Goal: Task Accomplishment & Management: Use online tool/utility

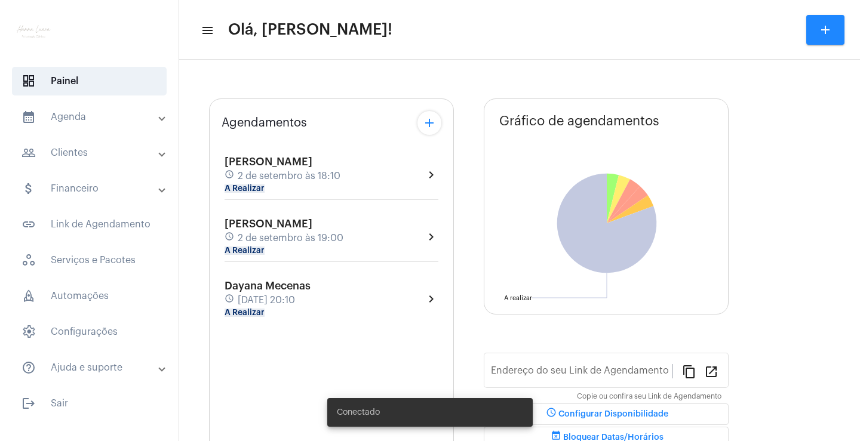
type input "[URL][DOMAIN_NAME]"
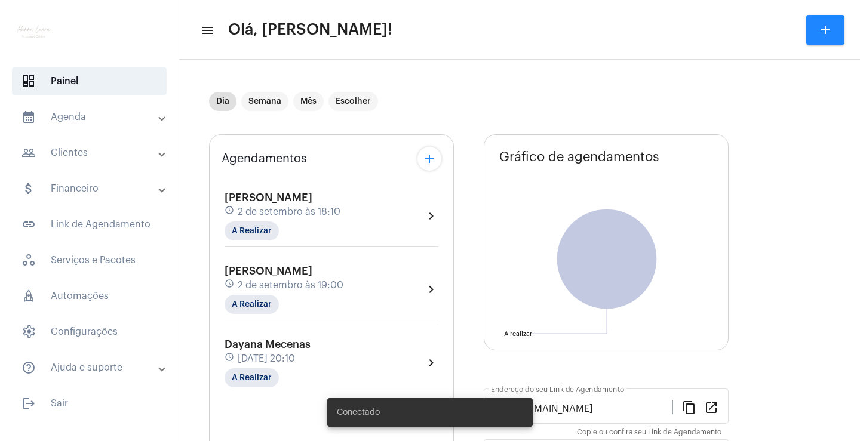
click at [324, 215] on span "2 de setembro às 18:10" at bounding box center [289, 212] width 103 height 11
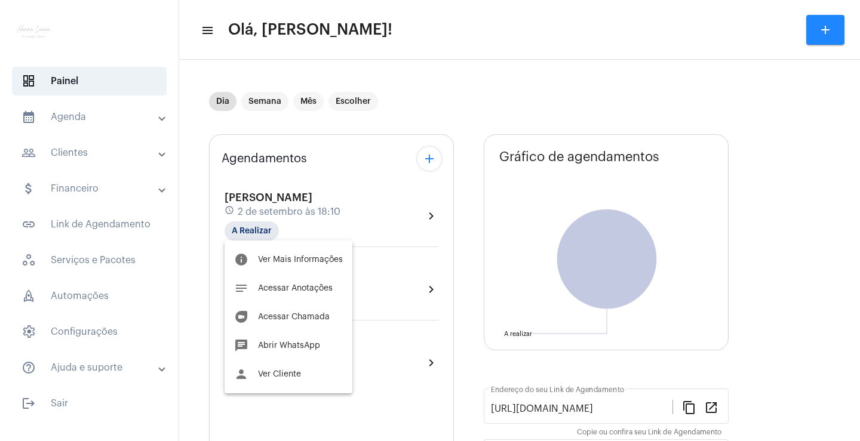
click at [299, 368] on button "person Ver Cliente" at bounding box center [288, 374] width 128 height 29
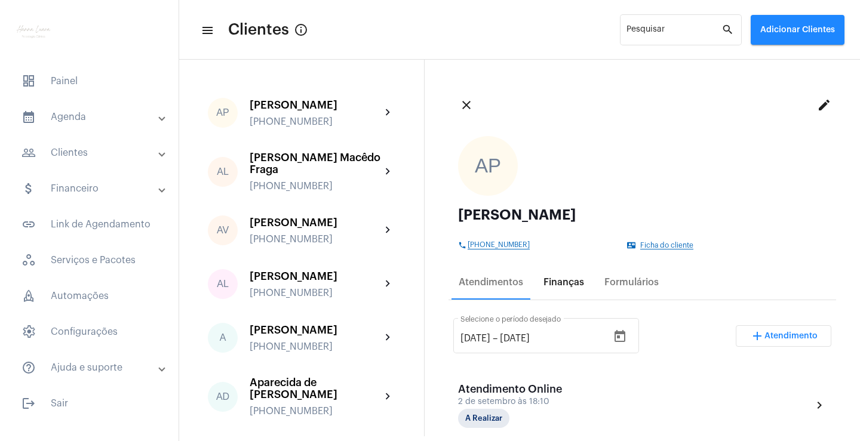
click at [578, 279] on div "Finanças" at bounding box center [563, 282] width 41 height 11
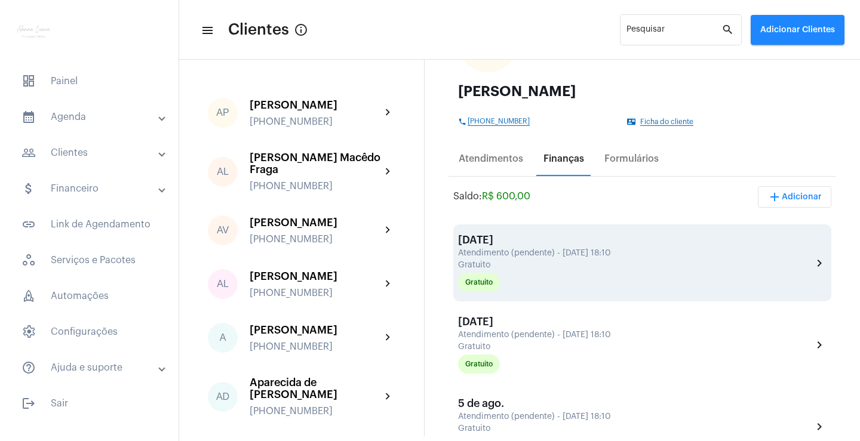
scroll to position [119, 0]
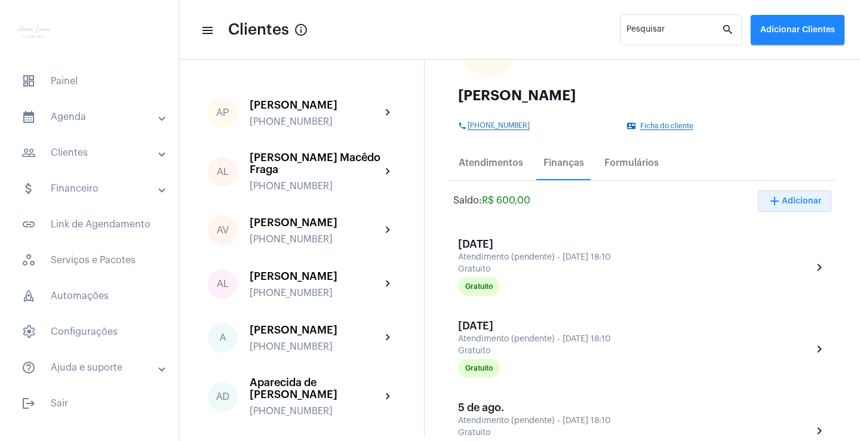
click at [768, 201] on mat-icon "add" at bounding box center [774, 201] width 14 height 14
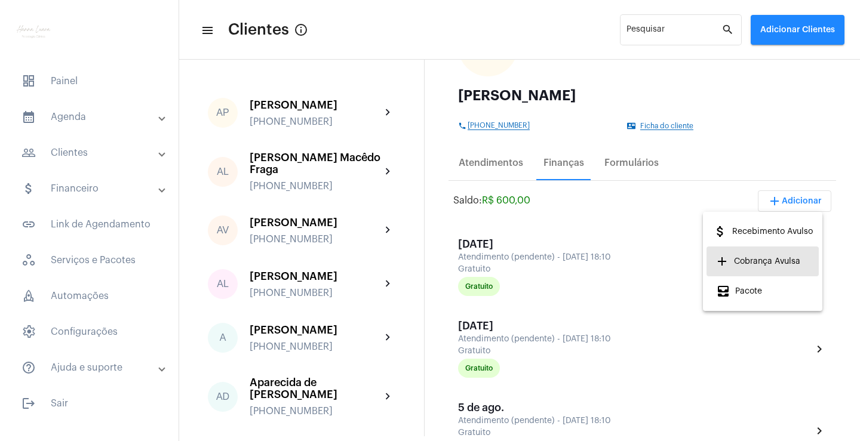
click at [753, 260] on span "add Cobrança Avulsa" at bounding box center [758, 261] width 84 height 21
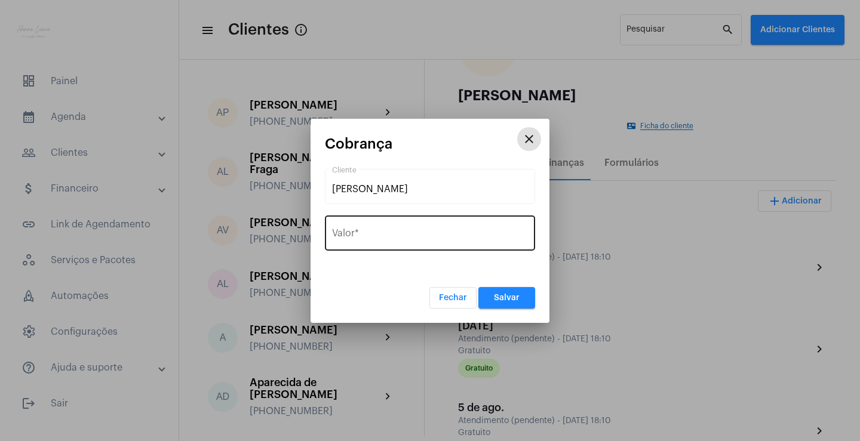
click at [398, 239] on input "Valor *" at bounding box center [430, 235] width 196 height 11
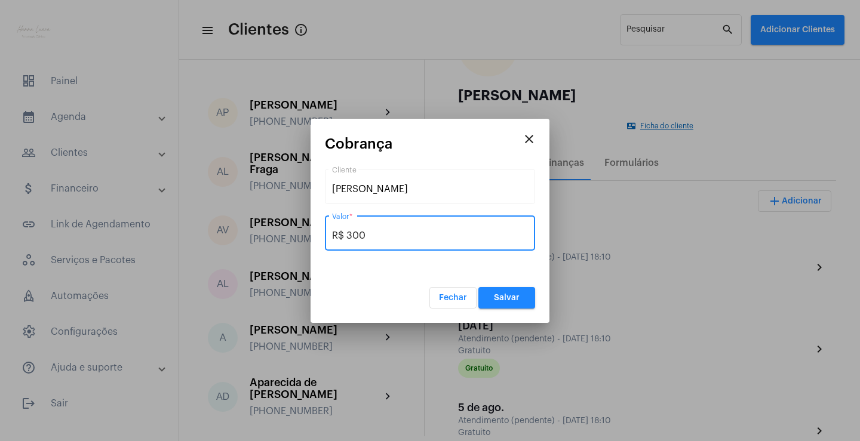
type input "R$ 300"
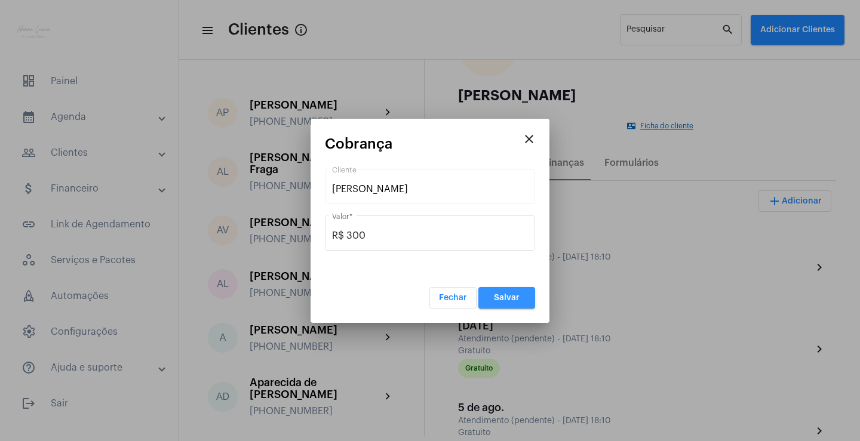
click at [507, 302] on button "Salvar" at bounding box center [506, 297] width 57 height 21
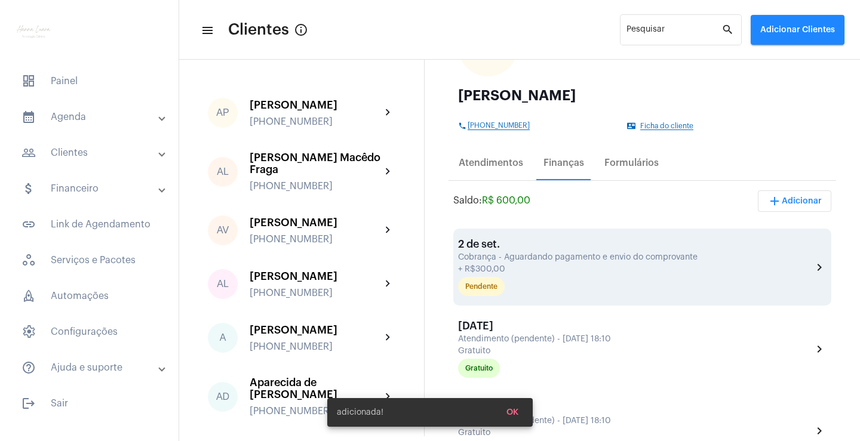
click at [532, 252] on div "[DATE] Cobrança - Aguardando pagamento e envio do comprovante + R$300,00 Penden…" at bounding box center [635, 267] width 354 height 58
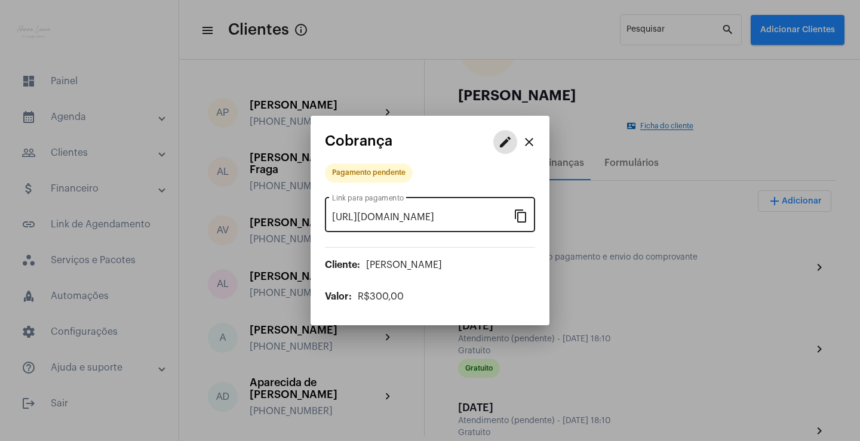
click at [522, 218] on mat-icon "content_copy" at bounding box center [520, 215] width 14 height 14
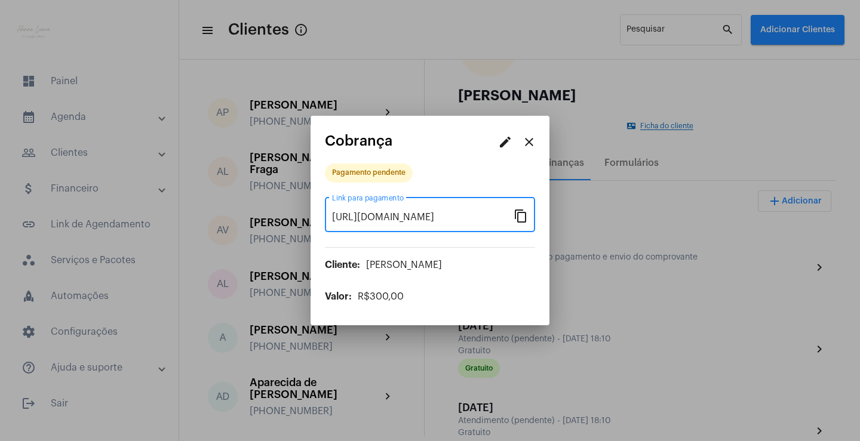
click at [532, 141] on mat-icon "close" at bounding box center [529, 142] width 14 height 14
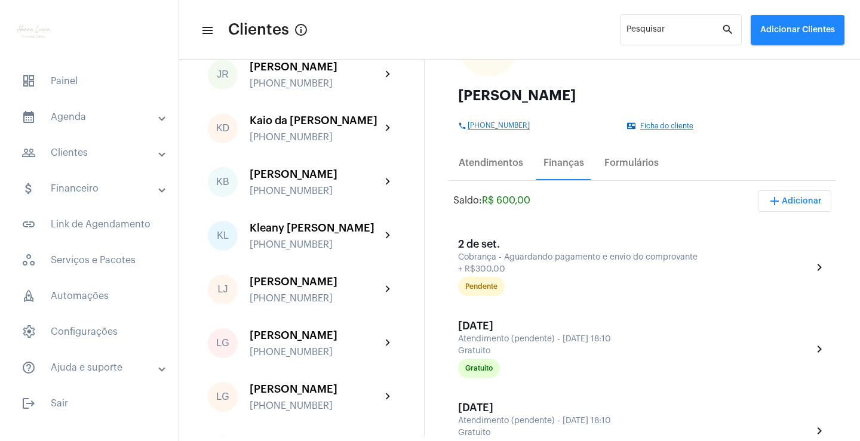
scroll to position [1493, 0]
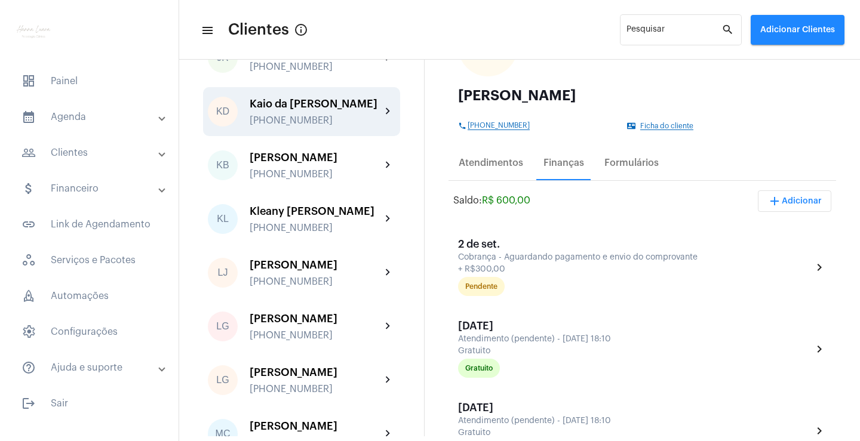
click at [324, 110] on div "Kaio da [PERSON_NAME]" at bounding box center [315, 104] width 131 height 12
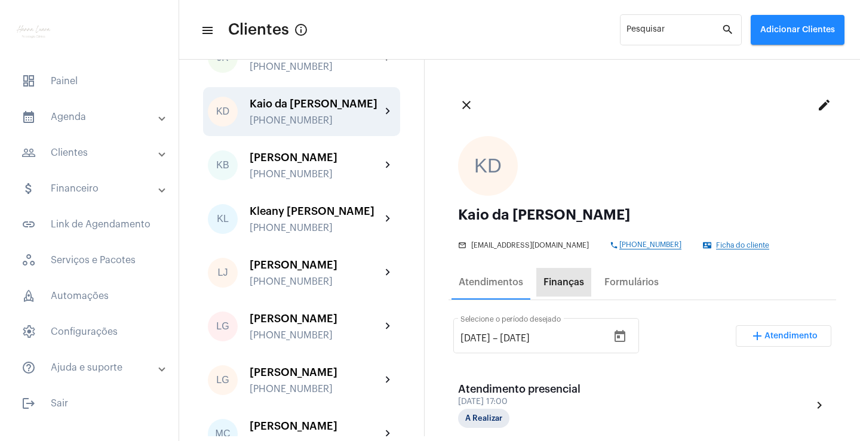
click at [564, 282] on div "Finanças" at bounding box center [563, 282] width 41 height 11
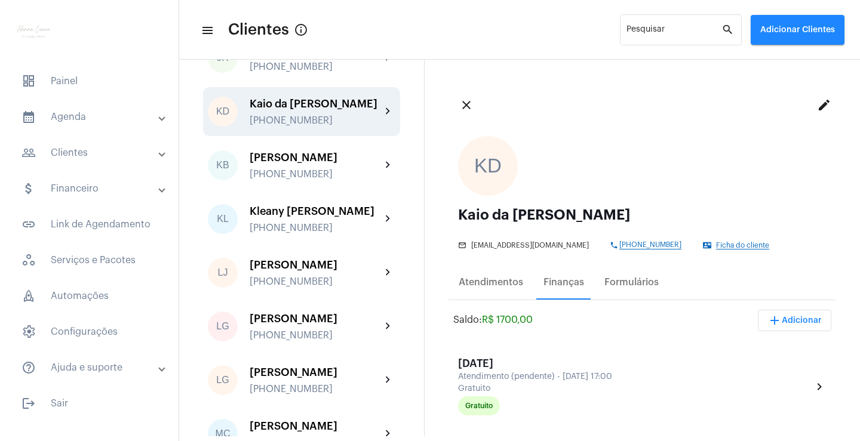
click at [767, 316] on mat-icon "add" at bounding box center [774, 320] width 14 height 14
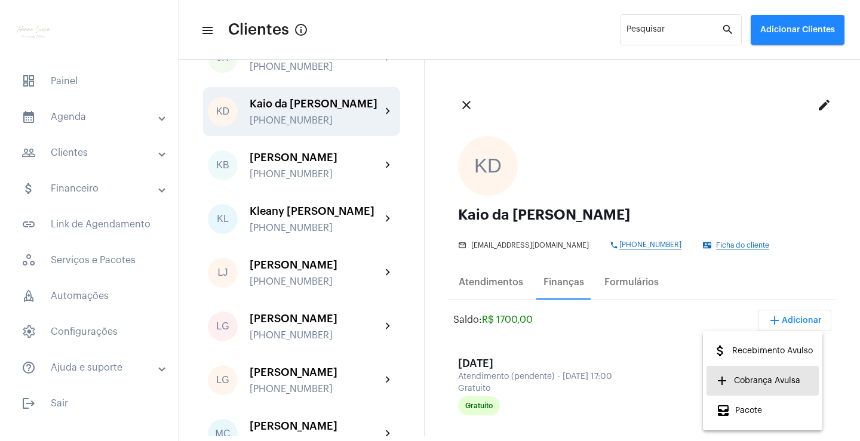
click at [740, 377] on span "add Cobrança Avulsa" at bounding box center [758, 380] width 84 height 21
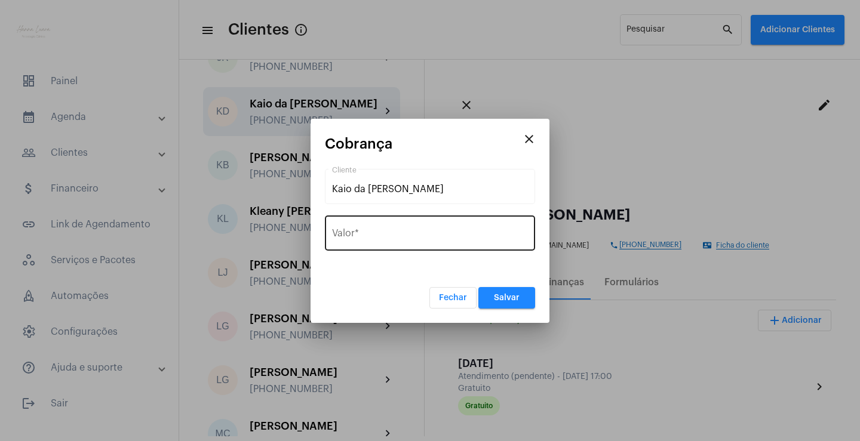
click at [477, 239] on input "Valor *" at bounding box center [430, 235] width 196 height 11
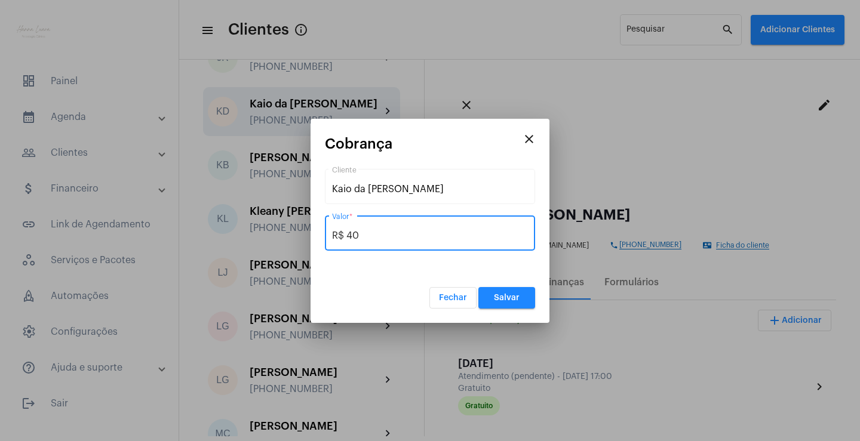
type input "R$ 400"
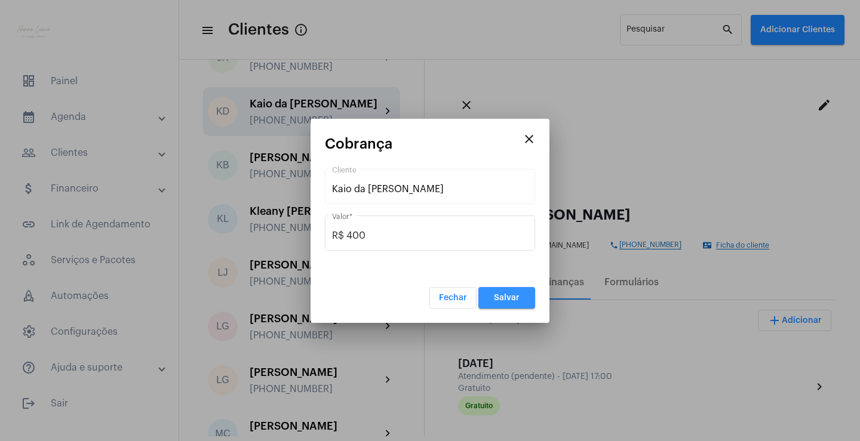
click at [504, 297] on span "Salvar" at bounding box center [507, 298] width 26 height 8
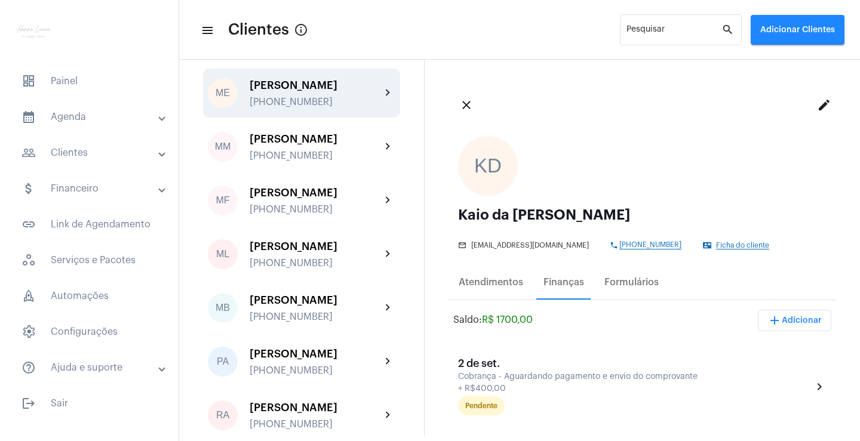
scroll to position [1911, 0]
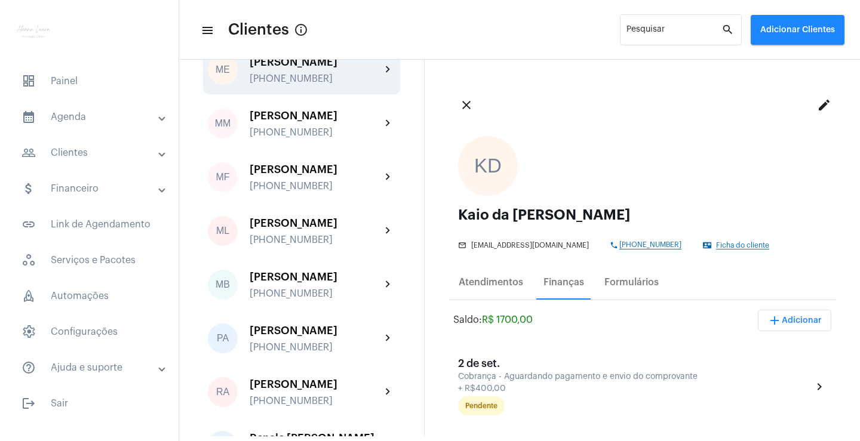
click at [346, 84] on div "[PHONE_NUMBER]" at bounding box center [315, 78] width 131 height 11
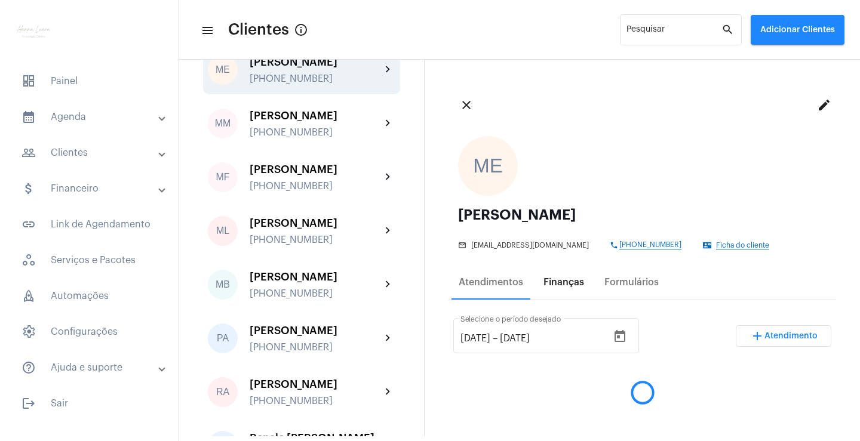
click at [556, 284] on div "Finanças" at bounding box center [563, 282] width 41 height 11
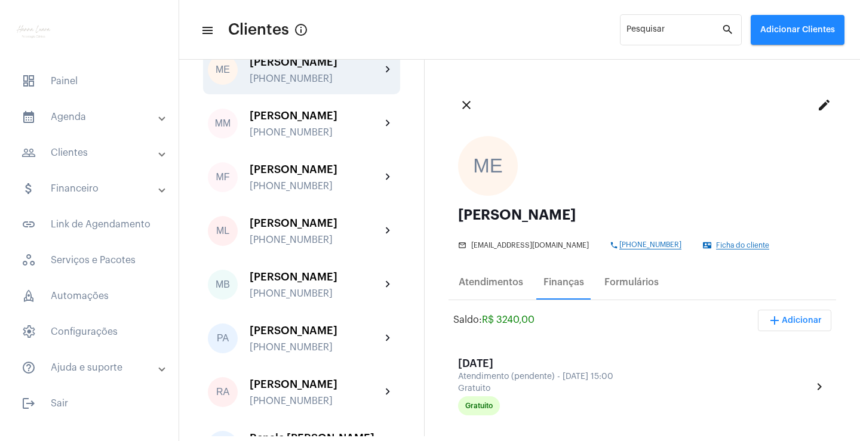
click at [796, 321] on span "add Adicionar" at bounding box center [794, 320] width 54 height 8
click at [758, 373] on span "add Cobrança Avulsa" at bounding box center [758, 380] width 84 height 21
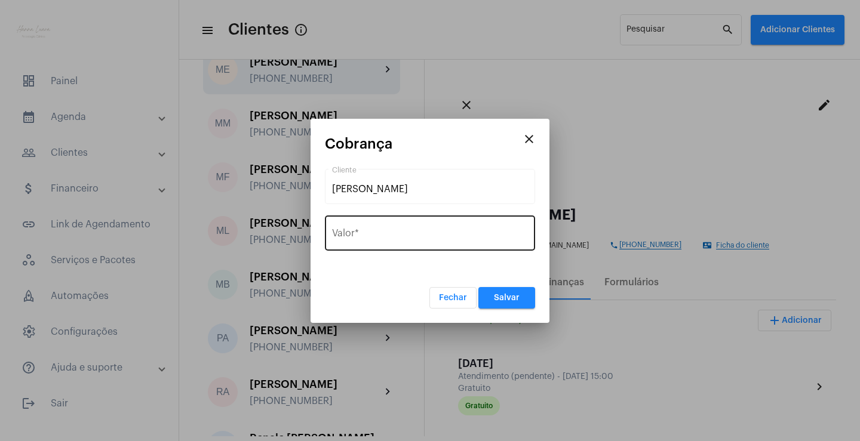
click at [396, 238] on input "Valor *" at bounding box center [430, 235] width 196 height 11
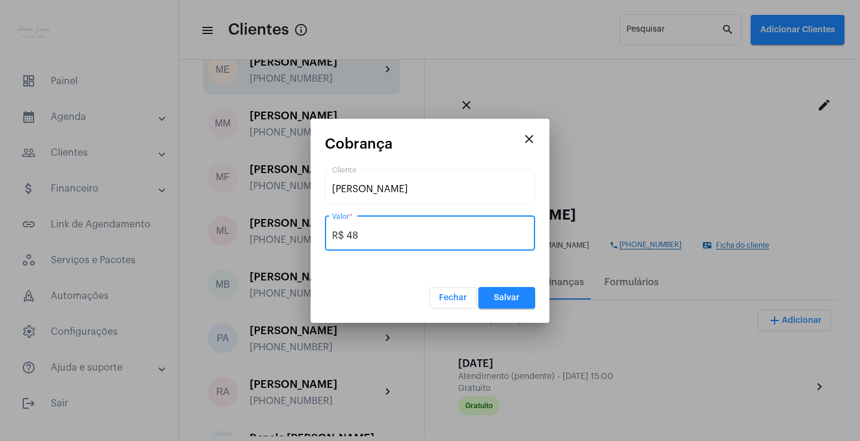
type input "R$ 480"
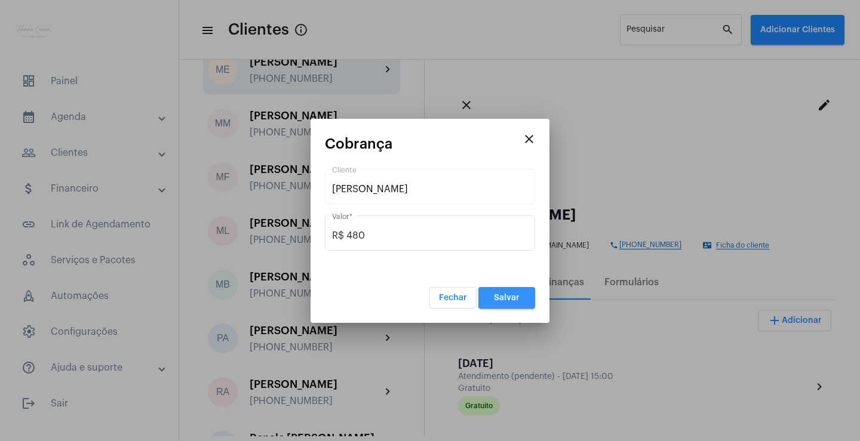
click at [490, 293] on button "Salvar" at bounding box center [506, 297] width 57 height 21
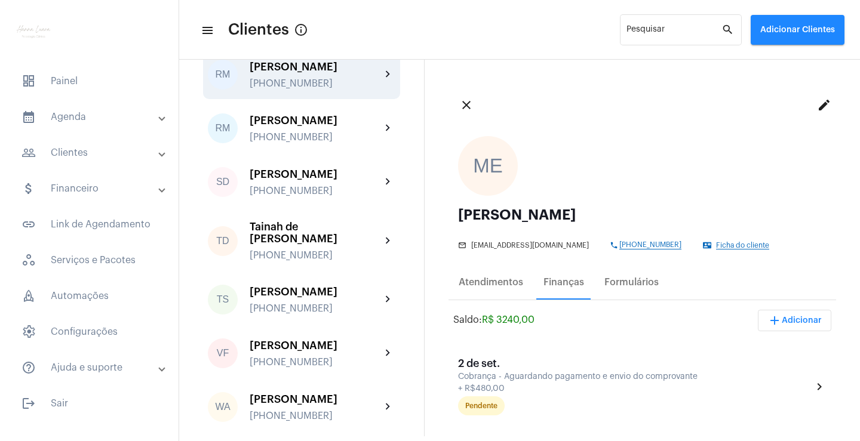
scroll to position [2687, 0]
